Goal: Use online tool/utility: Utilize a website feature to perform a specific function

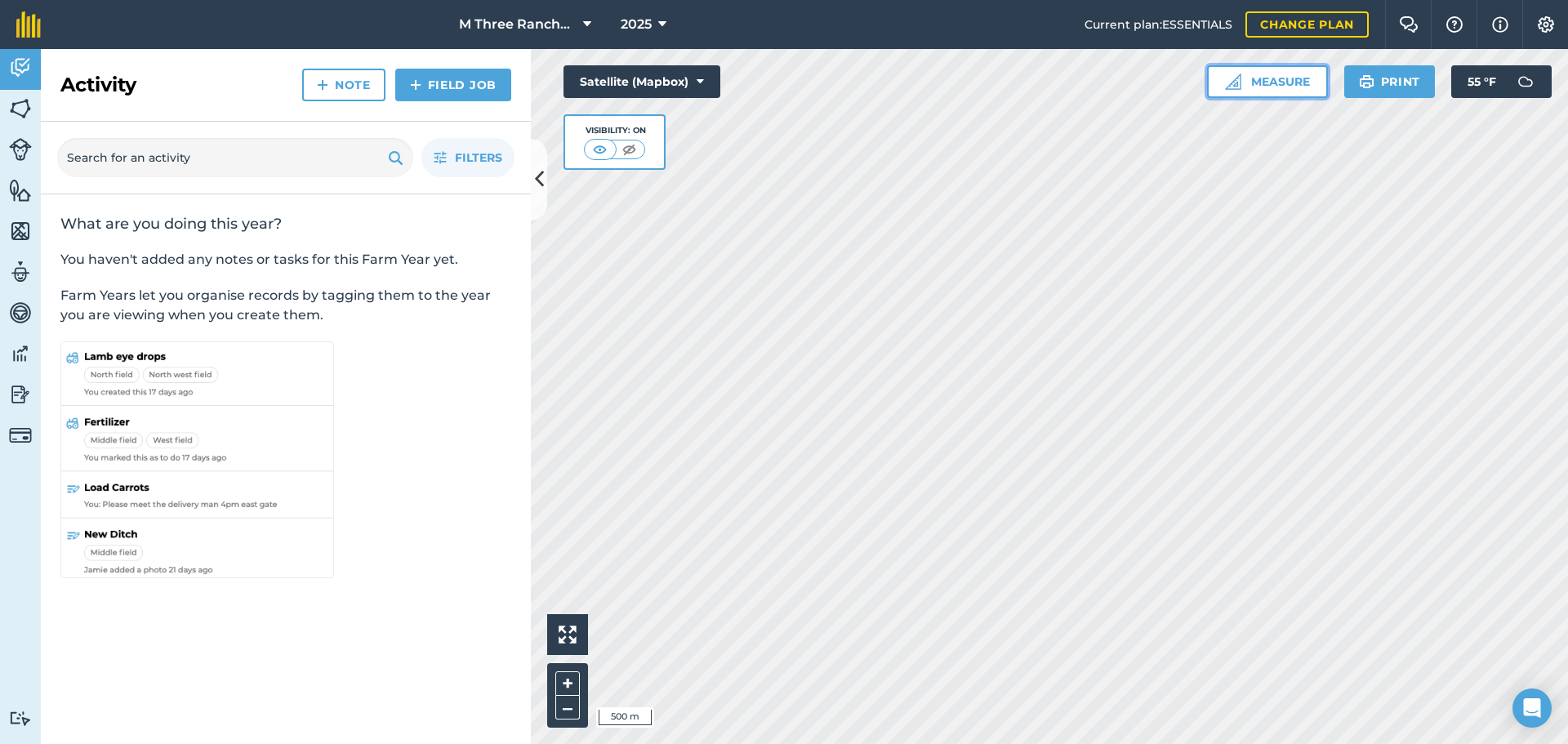
click at [1280, 81] on button "Measure" at bounding box center [1267, 81] width 121 height 32
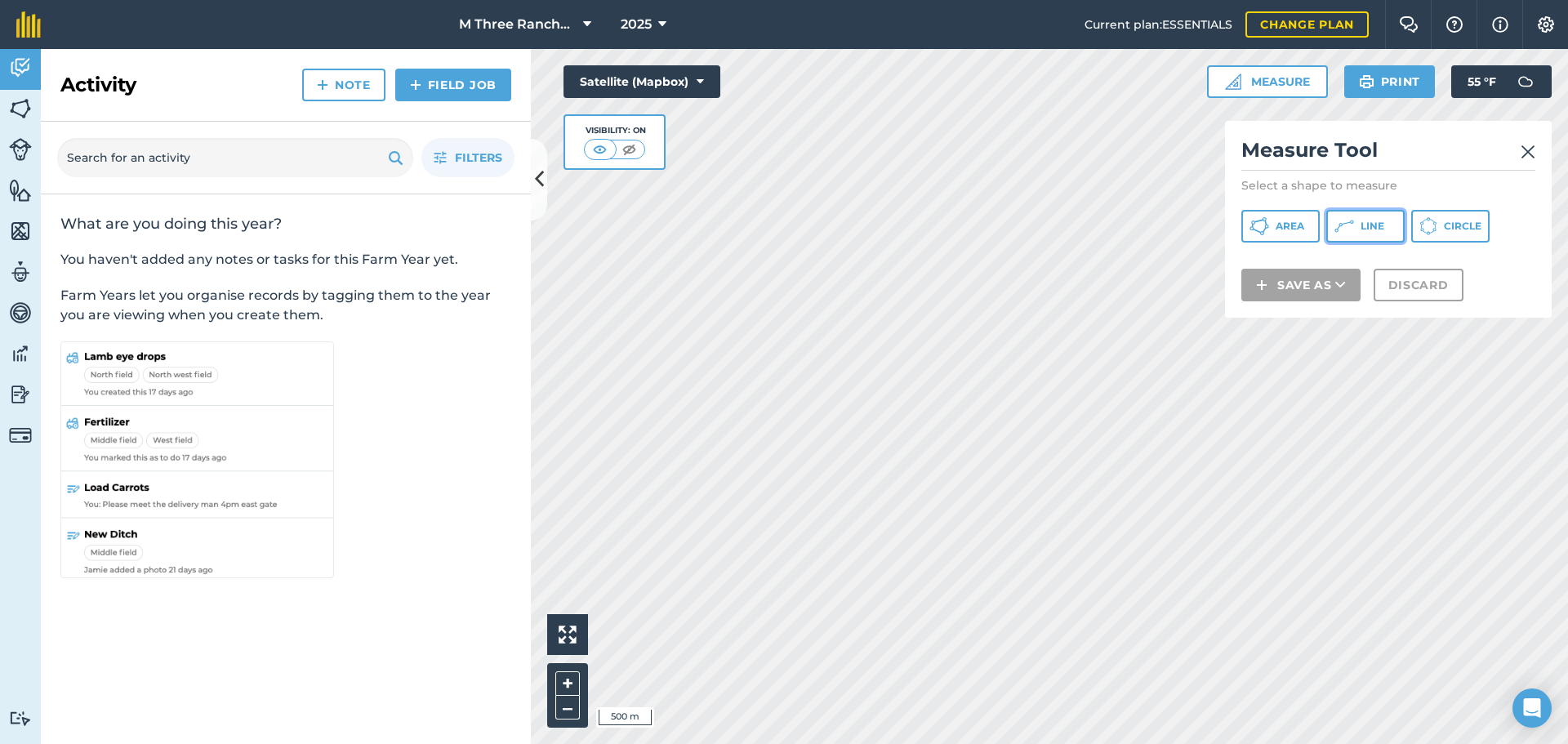
click at [1372, 228] on span "Line" at bounding box center [1373, 226] width 23 height 13
click at [1529, 150] on img at bounding box center [1528, 152] width 14 height 20
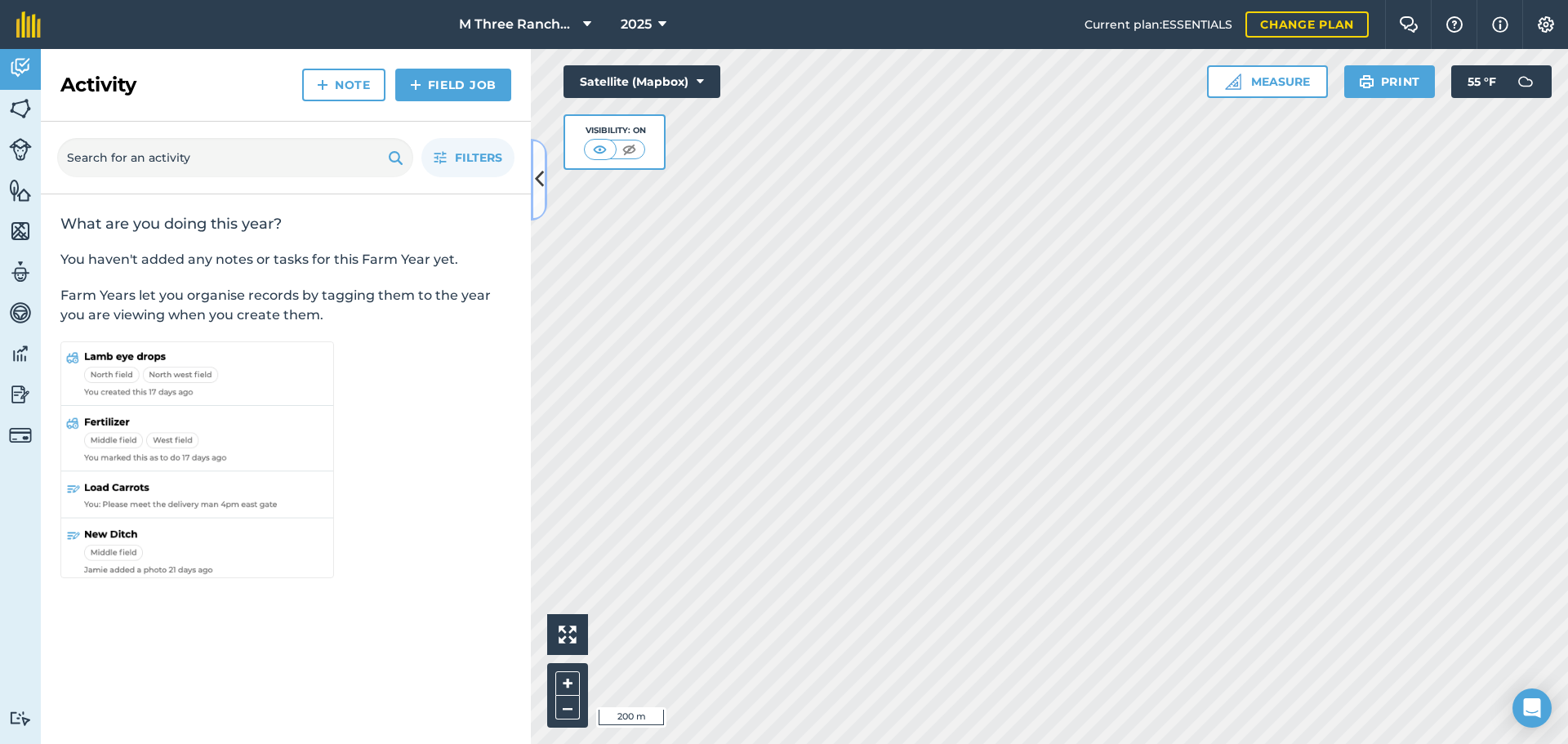
click at [536, 169] on icon at bounding box center [539, 179] width 9 height 29
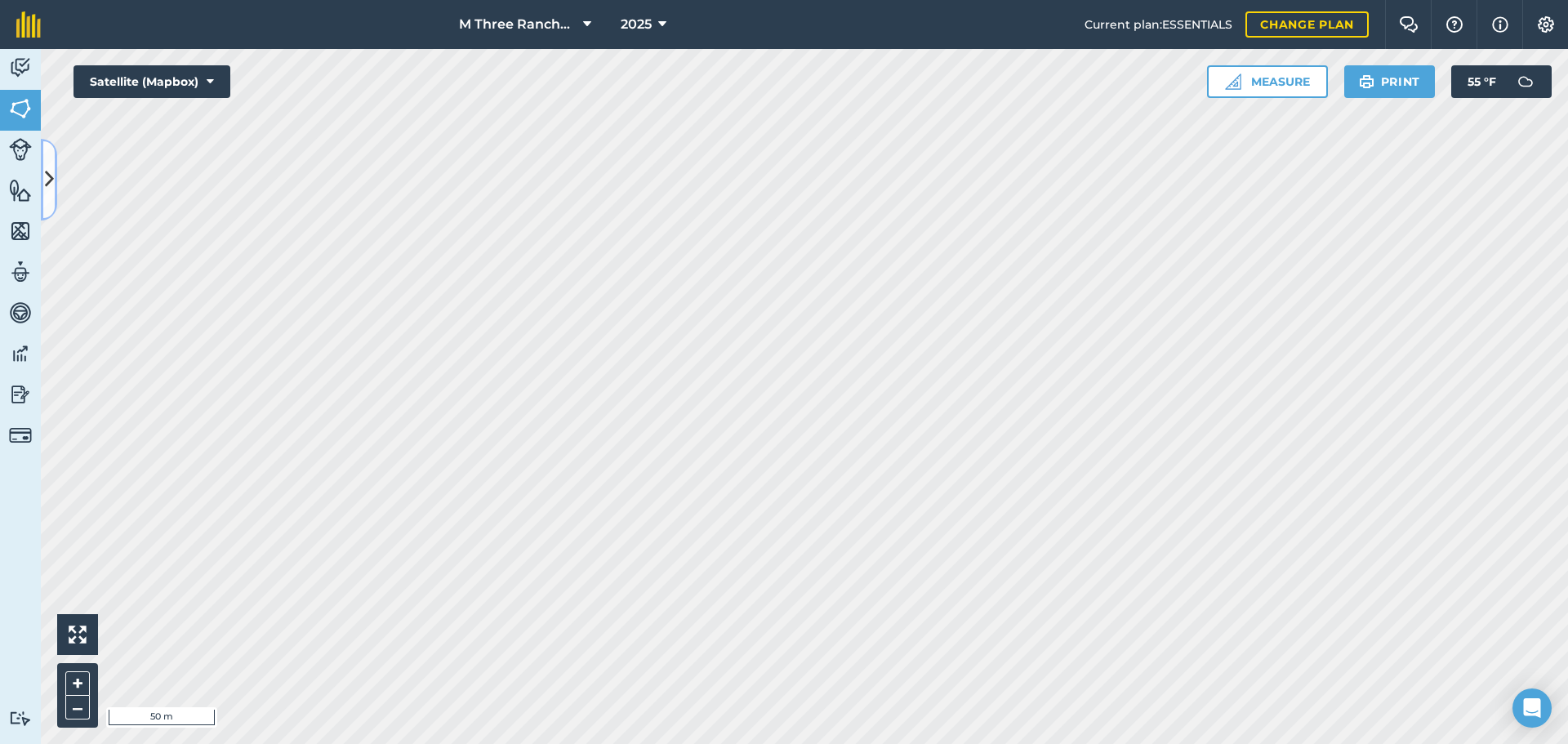
click at [52, 174] on icon at bounding box center [49, 179] width 9 height 29
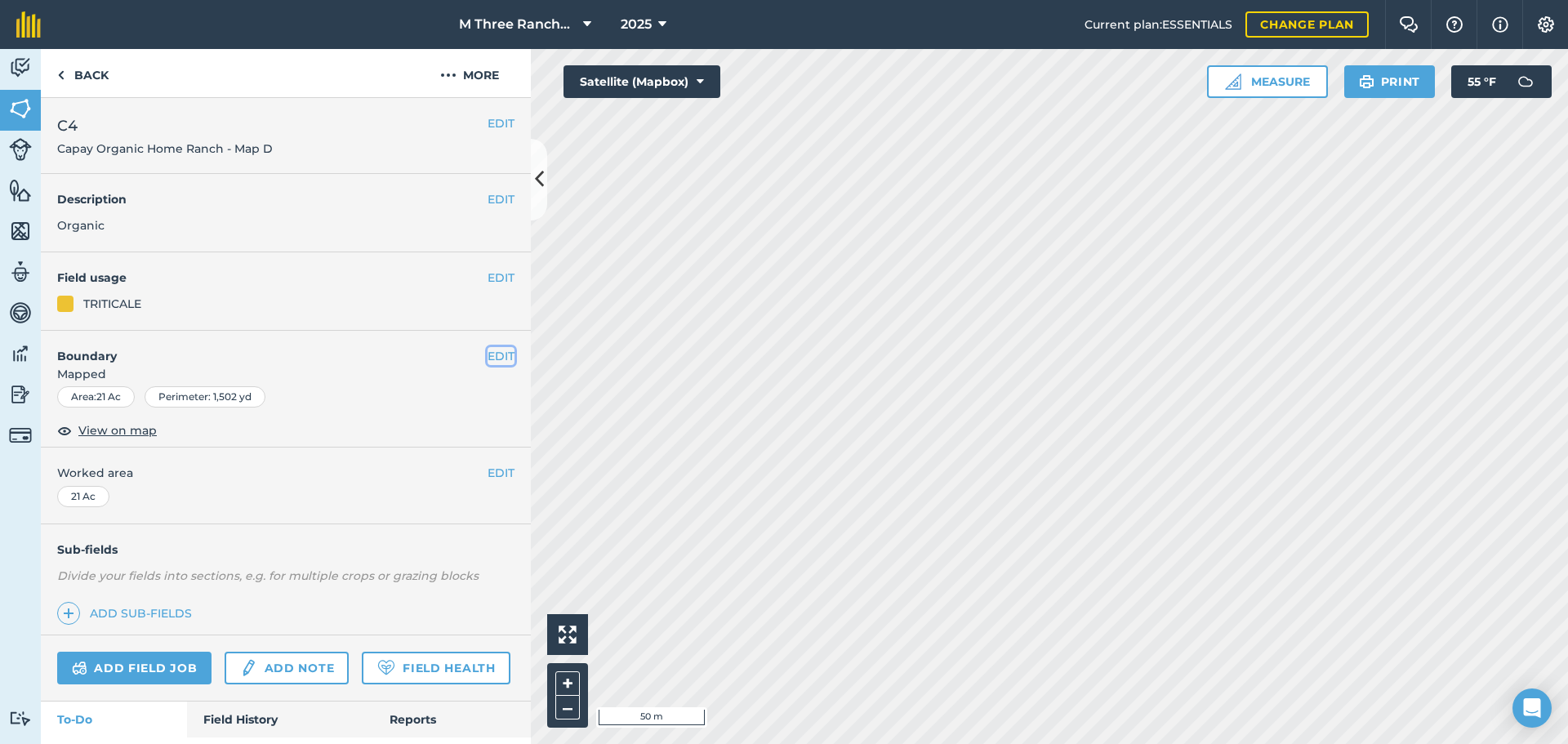
click at [497, 350] on button "EDIT" at bounding box center [501, 356] width 27 height 18
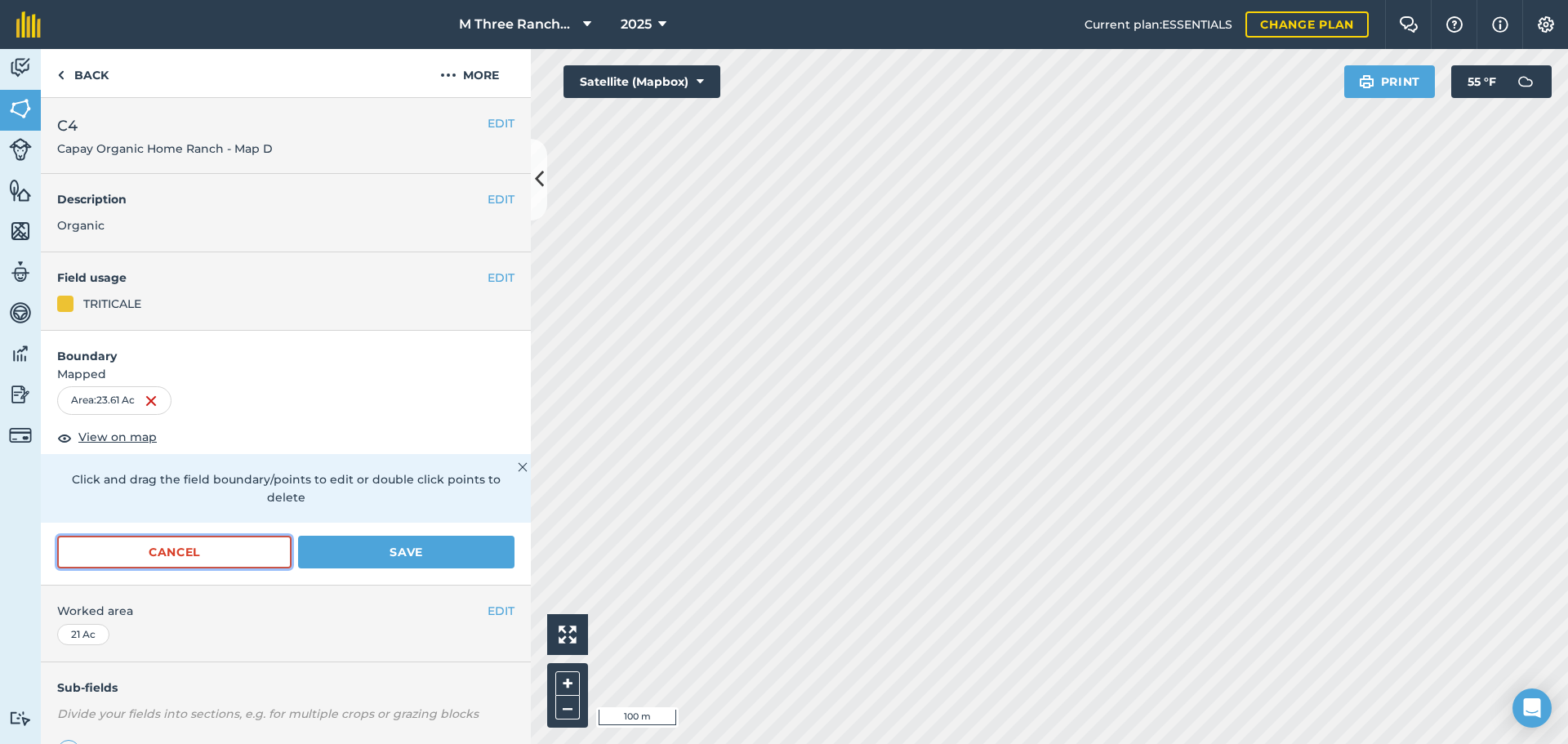
click at [191, 552] on button "Cancel" at bounding box center [175, 552] width 235 height 32
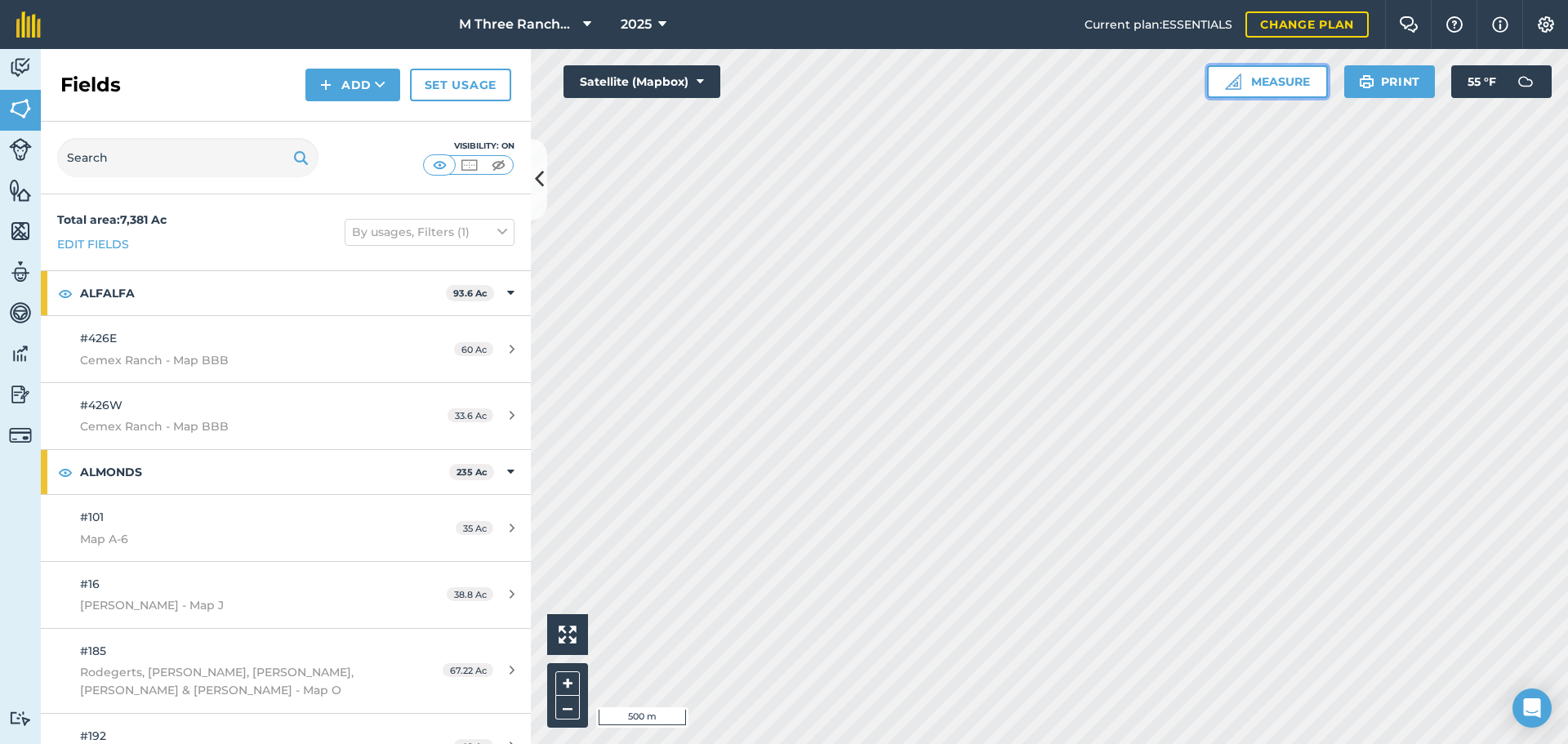
click at [1279, 89] on button "Measure" at bounding box center [1267, 81] width 121 height 32
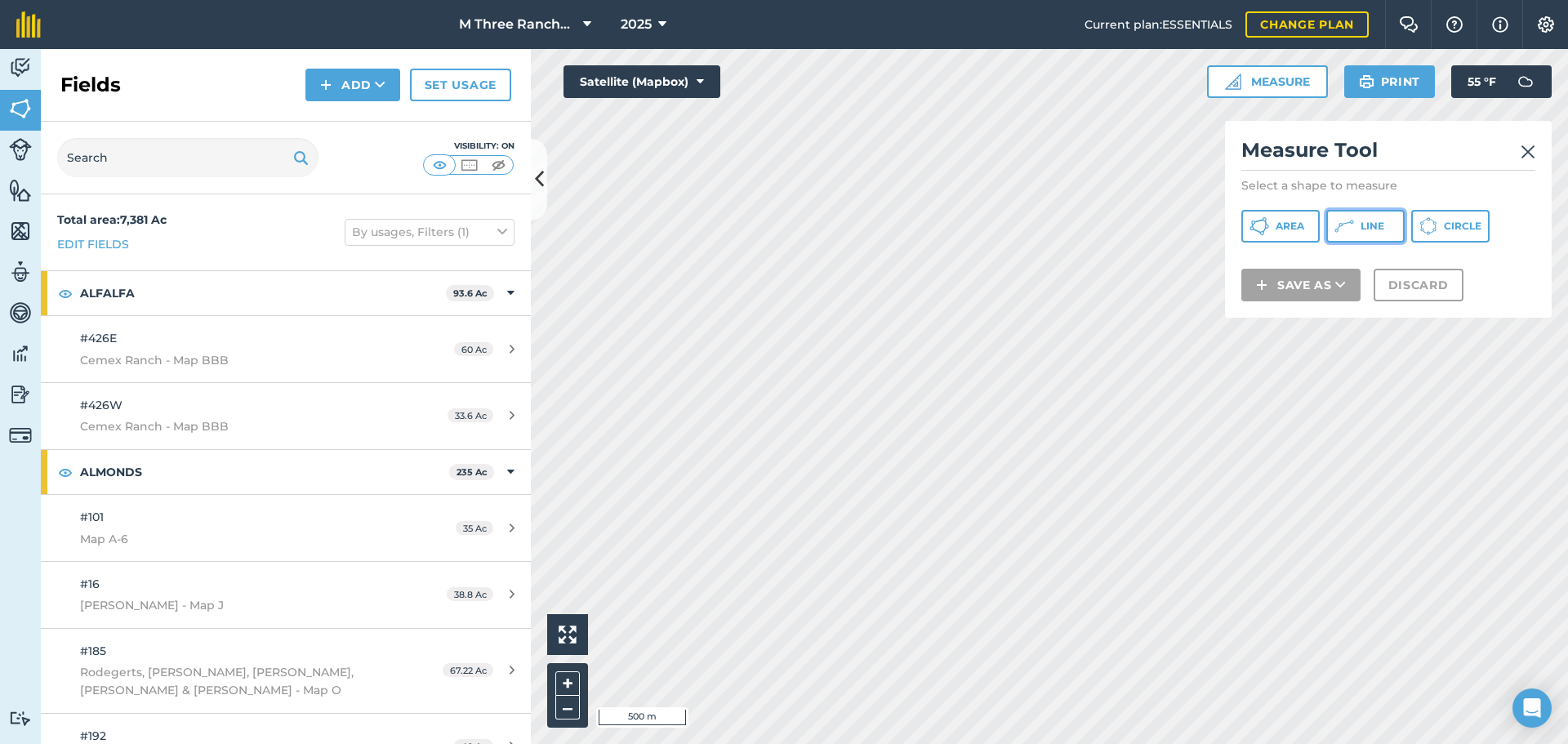
click at [1351, 222] on icon at bounding box center [1352, 221] width 4 height 4
click at [1526, 153] on img at bounding box center [1528, 152] width 14 height 20
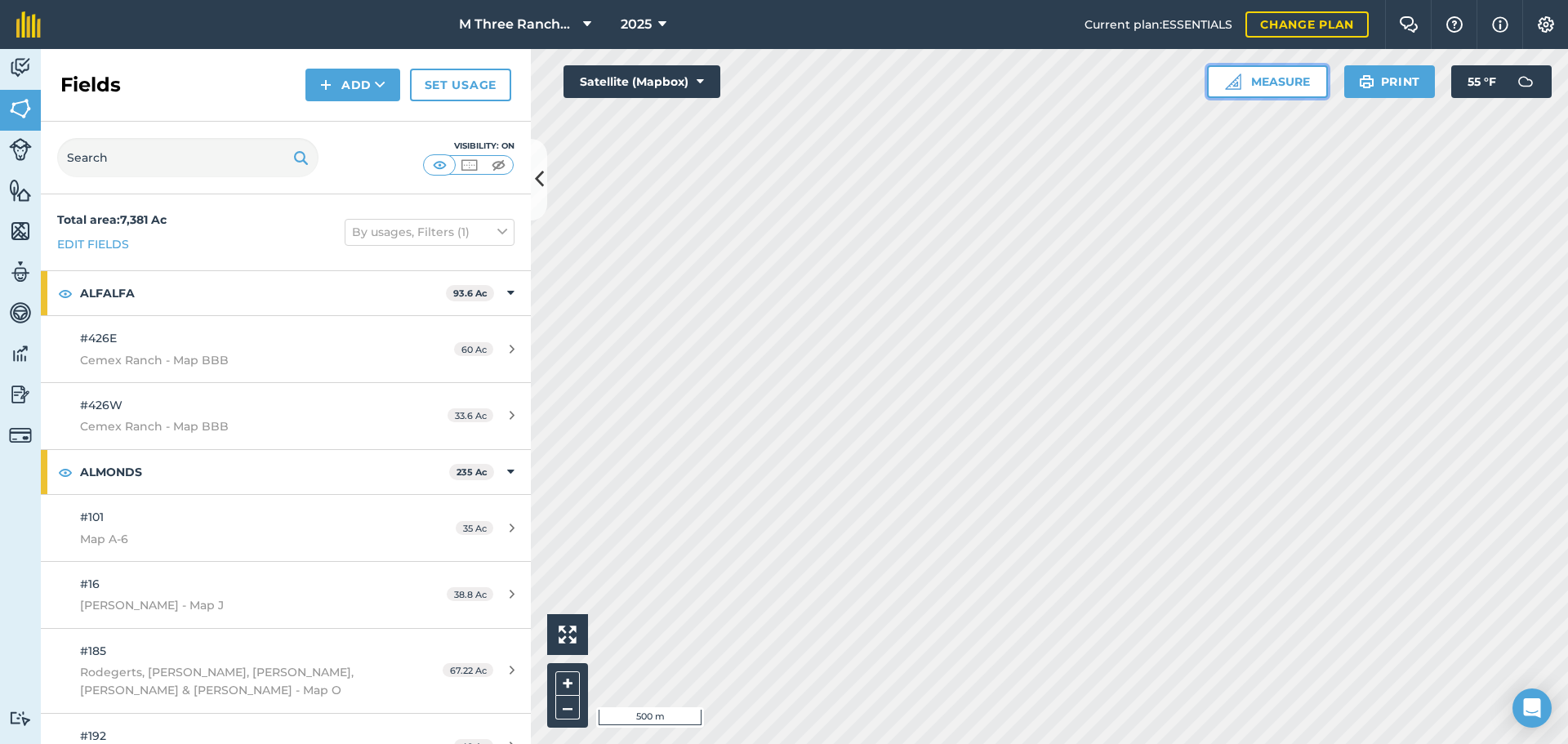
click at [1256, 90] on button "Measure" at bounding box center [1267, 81] width 121 height 32
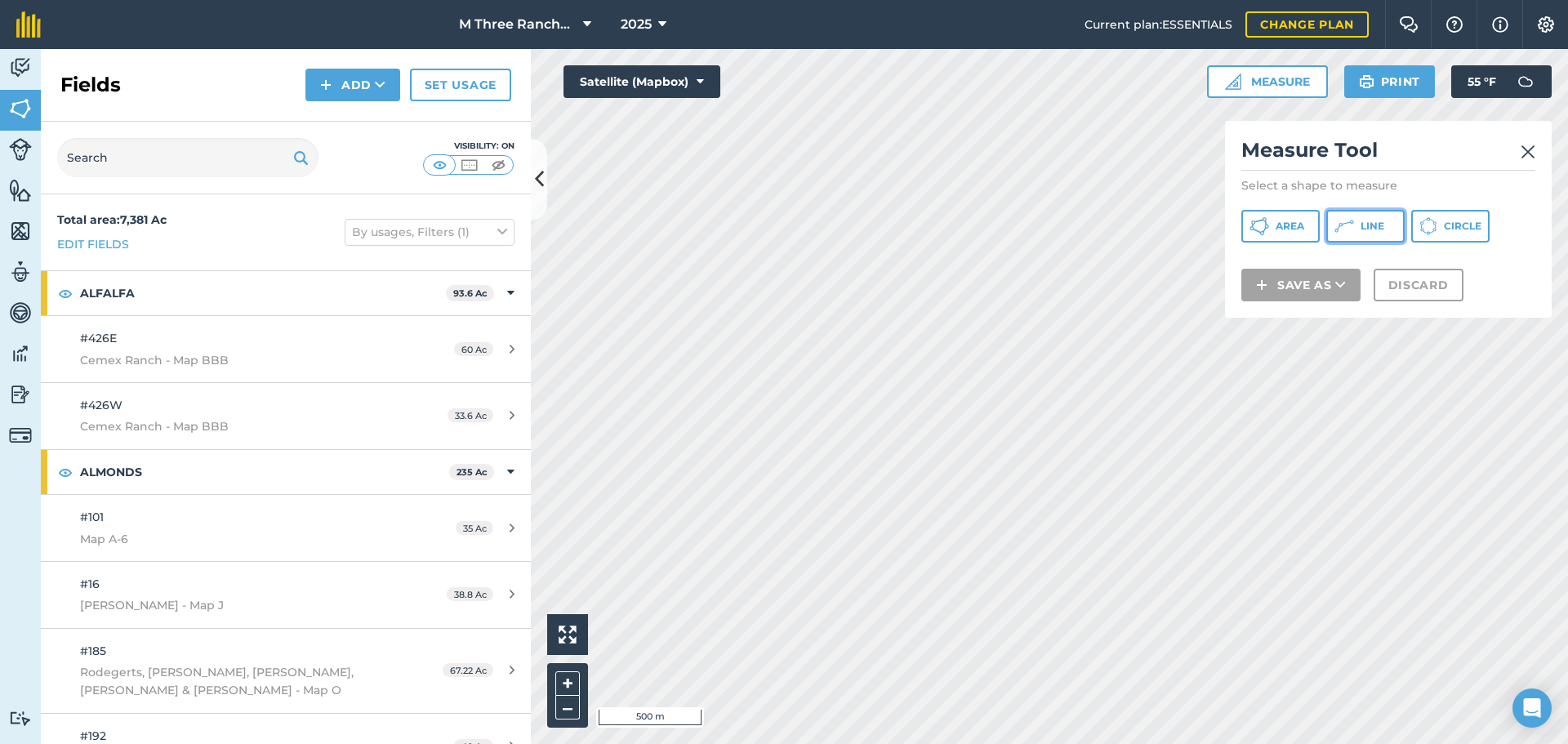
click at [1360, 230] on button "Line" at bounding box center [1366, 226] width 79 height 32
click at [1530, 151] on img at bounding box center [1528, 152] width 14 height 20
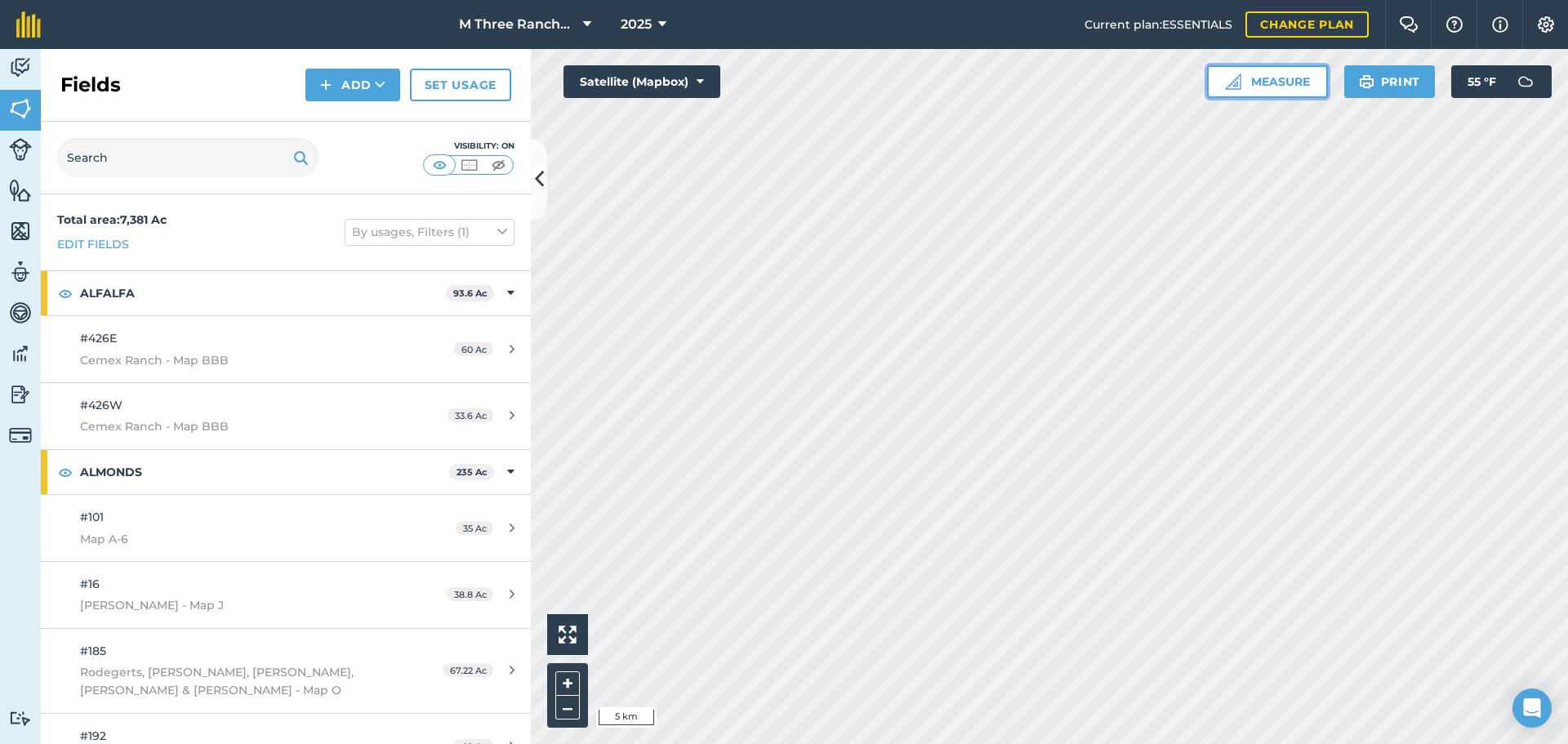
click at [1281, 81] on button "Measure" at bounding box center [1267, 81] width 121 height 32
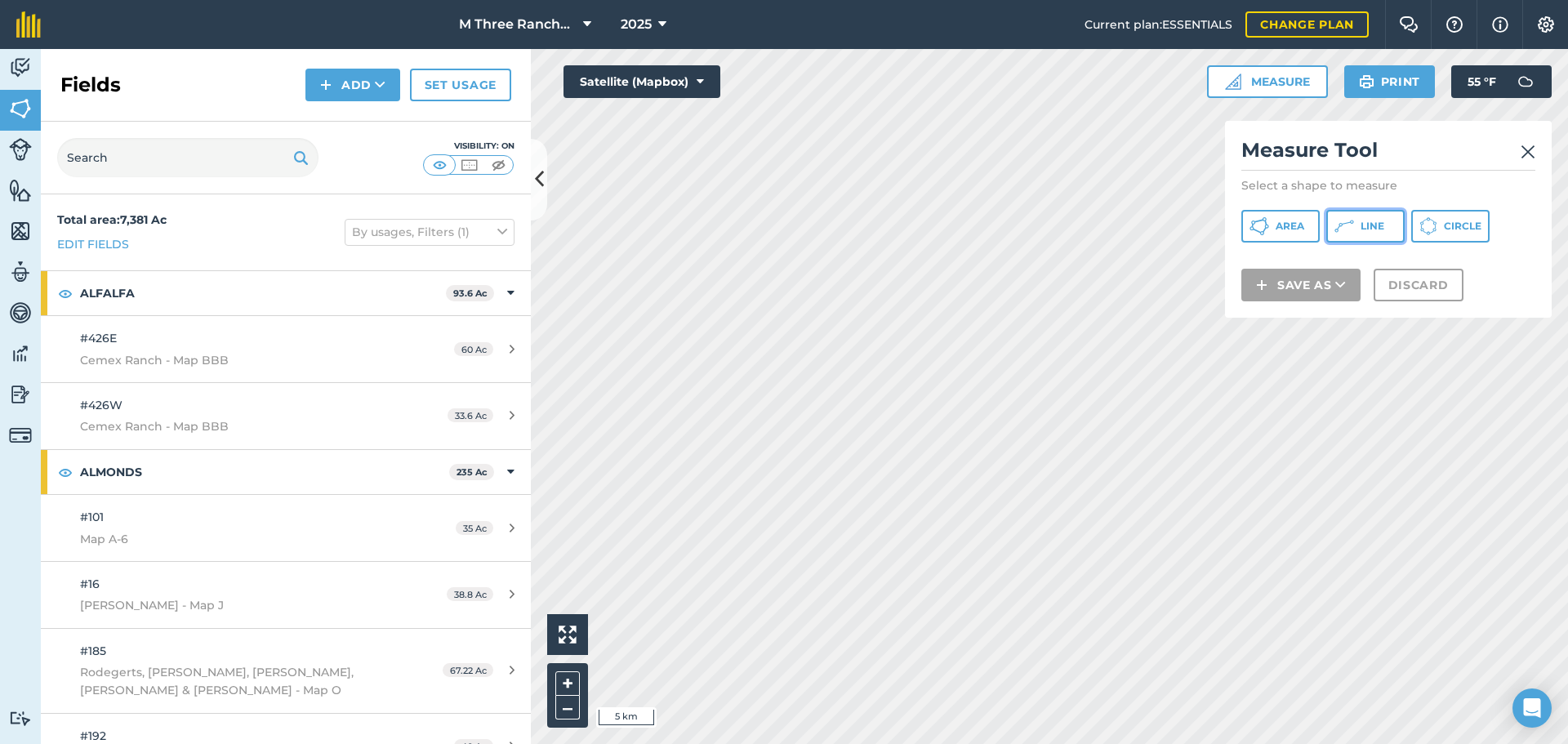
click at [1353, 223] on icon at bounding box center [1352, 221] width 4 height 4
click at [1530, 146] on img at bounding box center [1528, 152] width 14 height 20
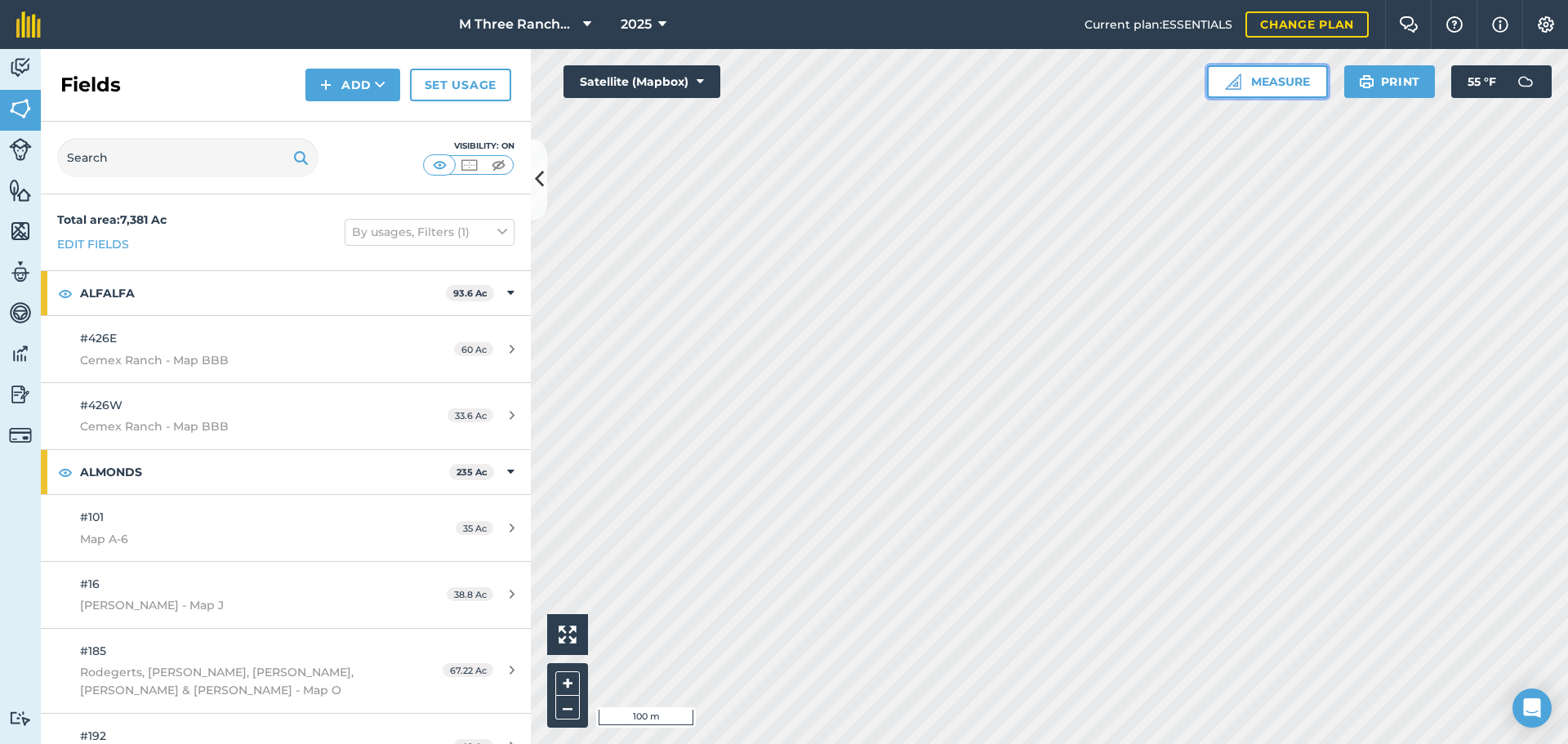
click at [1262, 82] on button "Measure" at bounding box center [1267, 81] width 121 height 32
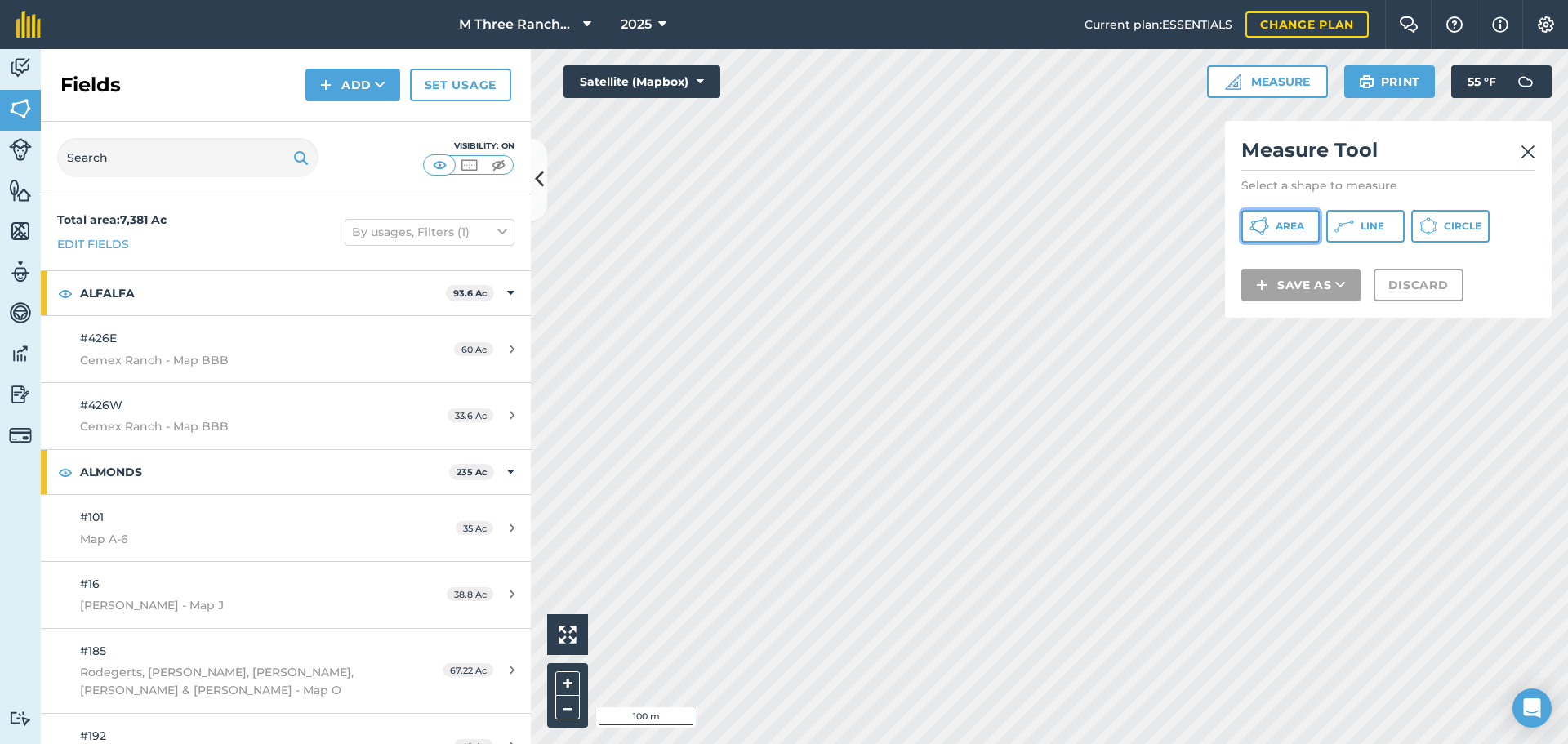
click at [1287, 227] on span "Area" at bounding box center [1290, 226] width 29 height 13
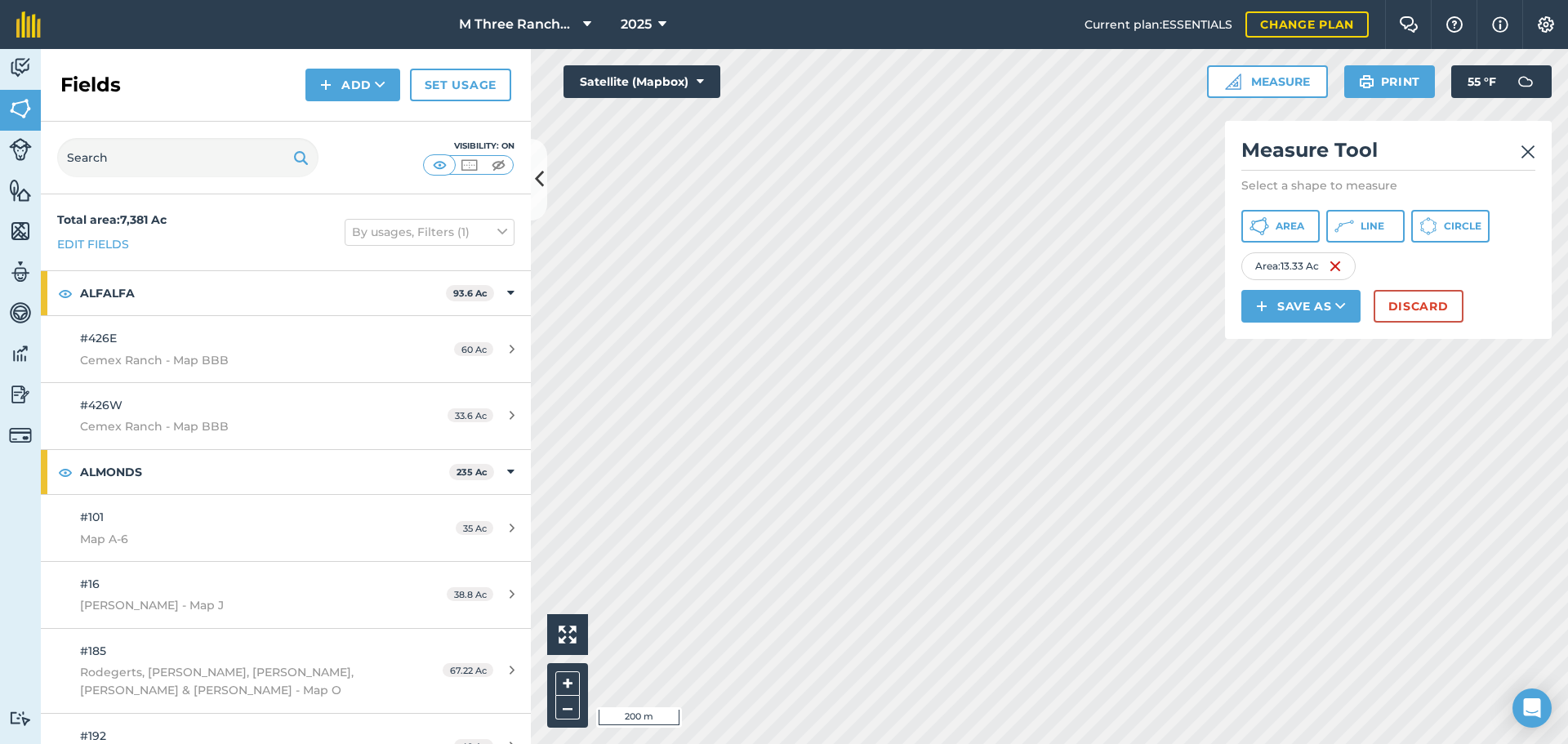
click at [1530, 158] on img at bounding box center [1528, 152] width 14 height 20
